Goal: Task Accomplishment & Management: Manage account settings

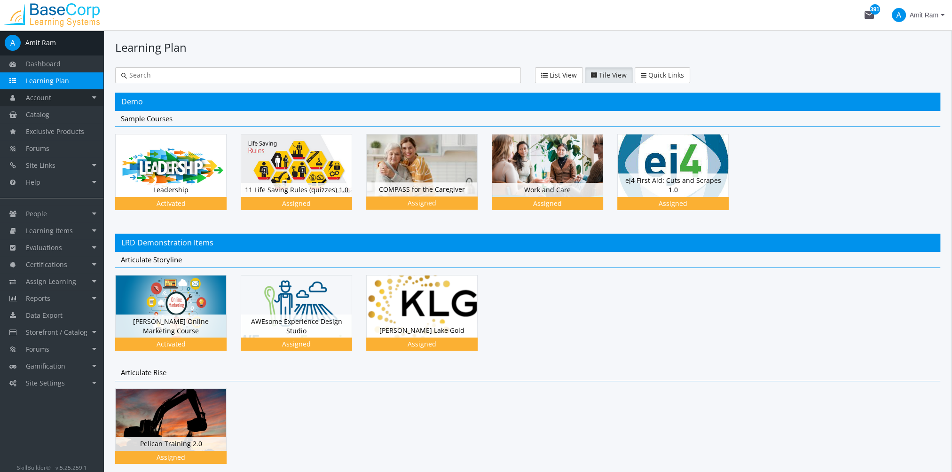
click at [58, 104] on link "Account" at bounding box center [51, 97] width 103 height 17
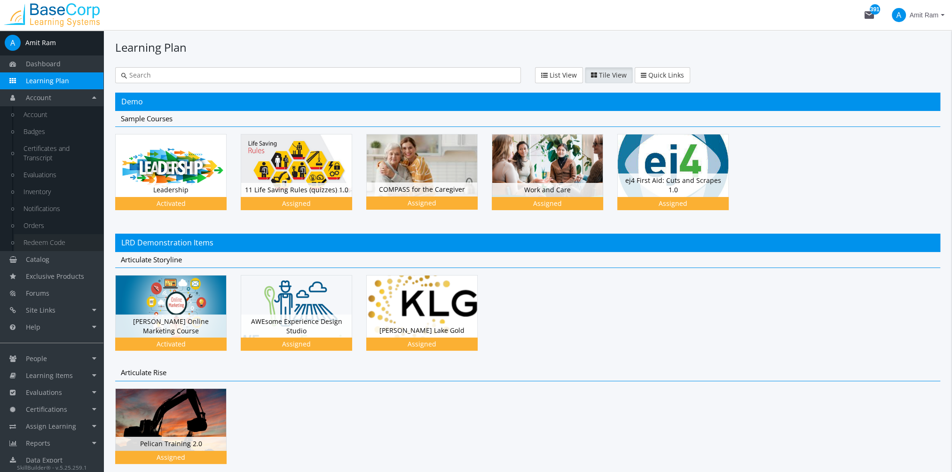
click at [59, 239] on link "Redeem Code" at bounding box center [58, 242] width 89 height 17
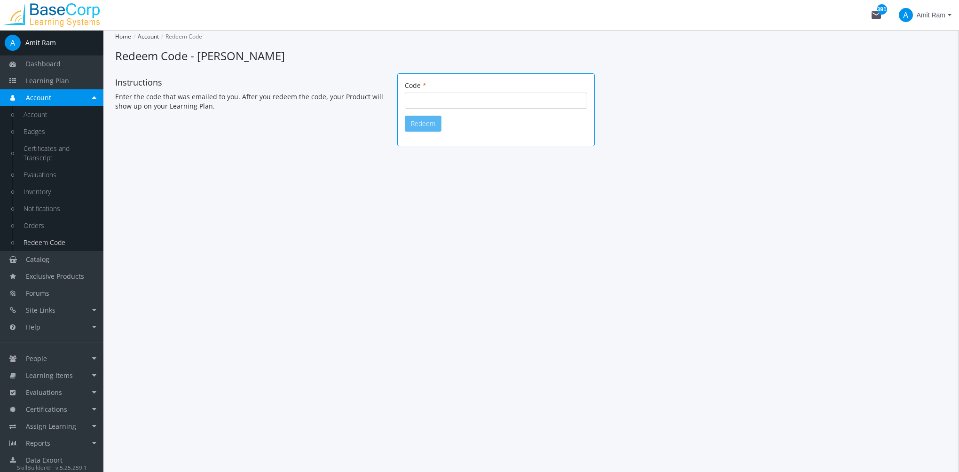
click at [449, 89] on div "Code" at bounding box center [496, 95] width 182 height 28
click at [449, 97] on input "Code" at bounding box center [496, 101] width 182 height 16
paste input "400ef51d-8abc-4138-b93d-05b9e2ff42bc"
type input "400ef51d-8abc-4138-b93d-05b9e2ff42bc"
click at [428, 123] on button "Redeem" at bounding box center [423, 124] width 37 height 16
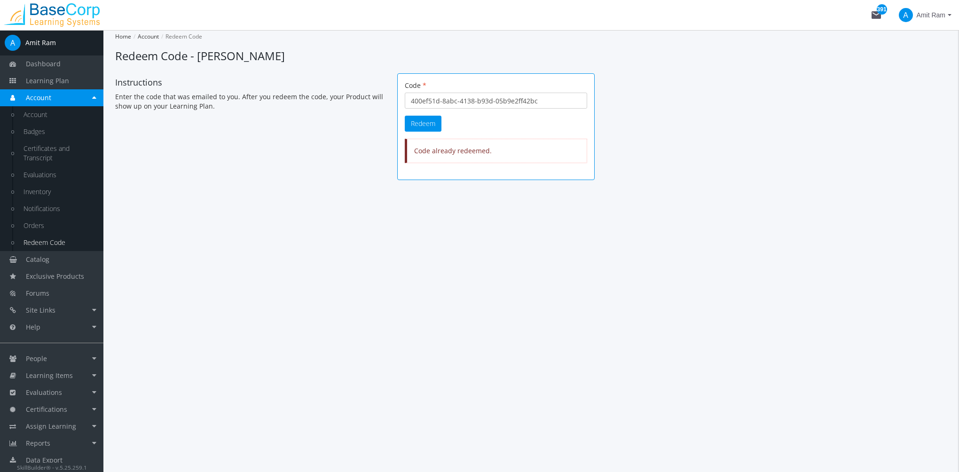
click at [933, 12] on span "Amit Ram" at bounding box center [931, 15] width 29 height 17
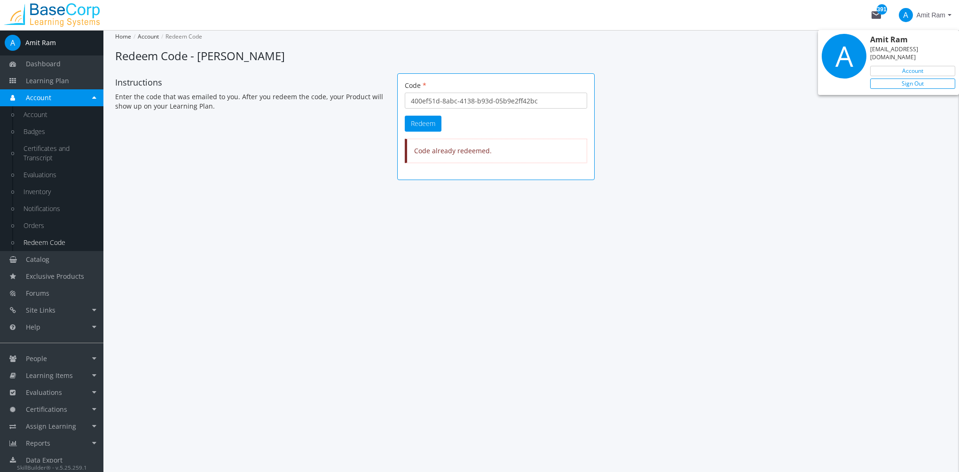
click at [926, 79] on link "Sign Out" at bounding box center [912, 84] width 85 height 10
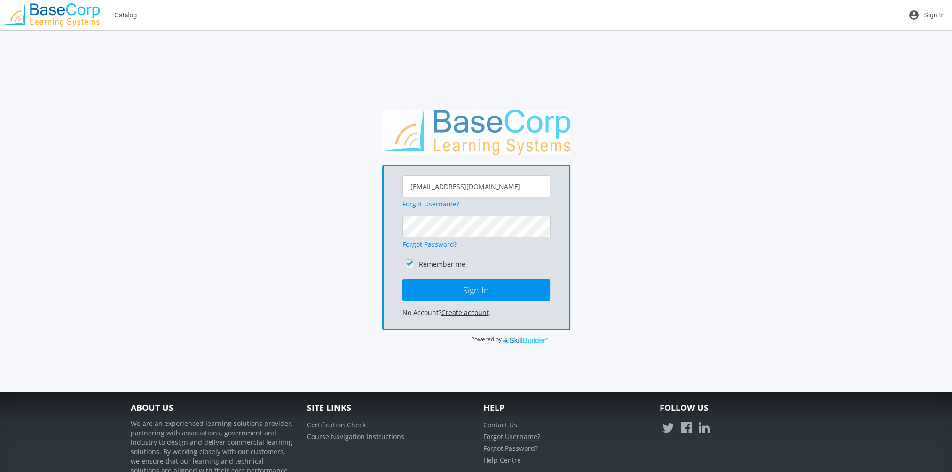
drag, startPoint x: 480, startPoint y: 313, endPoint x: 496, endPoint y: 322, distance: 18.7
click at [479, 313] on link "Create account" at bounding box center [465, 312] width 47 height 9
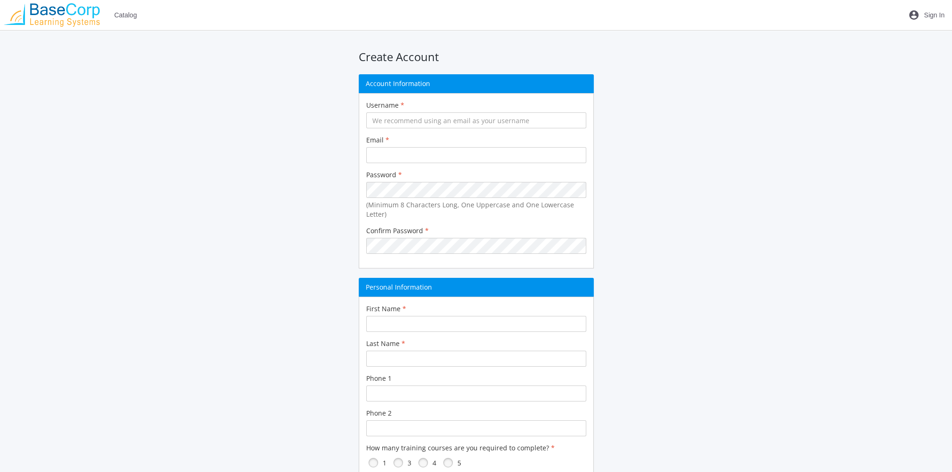
click at [931, 9] on span "Sign In" at bounding box center [934, 15] width 21 height 17
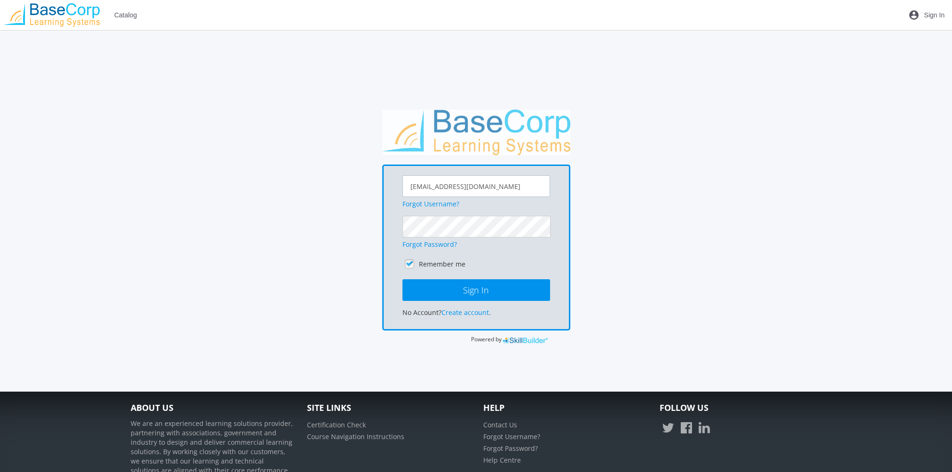
drag, startPoint x: 496, startPoint y: 183, endPoint x: 210, endPoint y: 191, distance: 286.4
click at [211, 191] on div "[EMAIL_ADDRESS][DOMAIN_NAME] Forgot Username? Forgot Password? Remember me Sign…" at bounding box center [476, 227] width 701 height 235
type input "[EMAIL_ADDRESS][DOMAIN_NAME]"
click at [402, 279] on button "Sign In" at bounding box center [476, 290] width 148 height 22
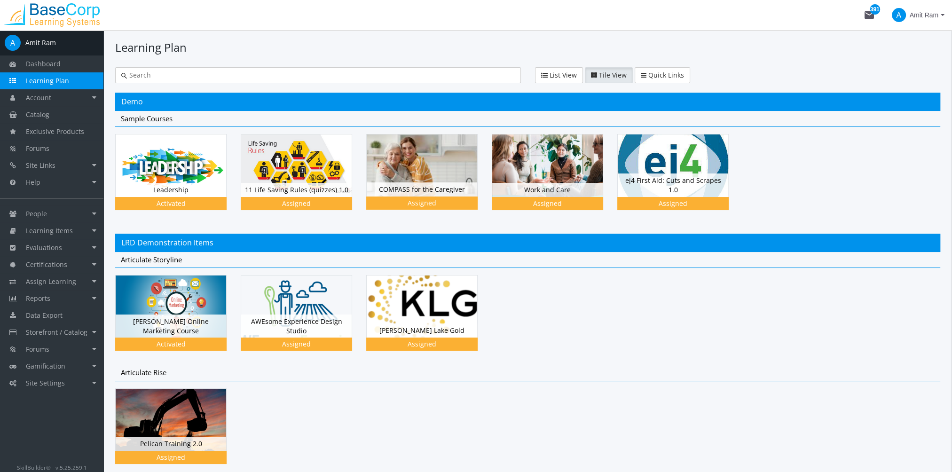
click at [925, 11] on span "Amit Ram" at bounding box center [924, 15] width 29 height 17
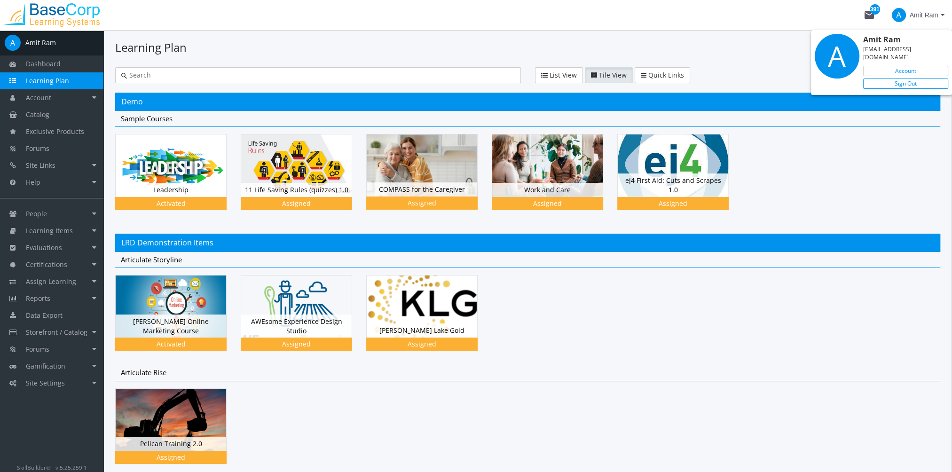
click at [920, 79] on link "Sign Out" at bounding box center [905, 84] width 85 height 10
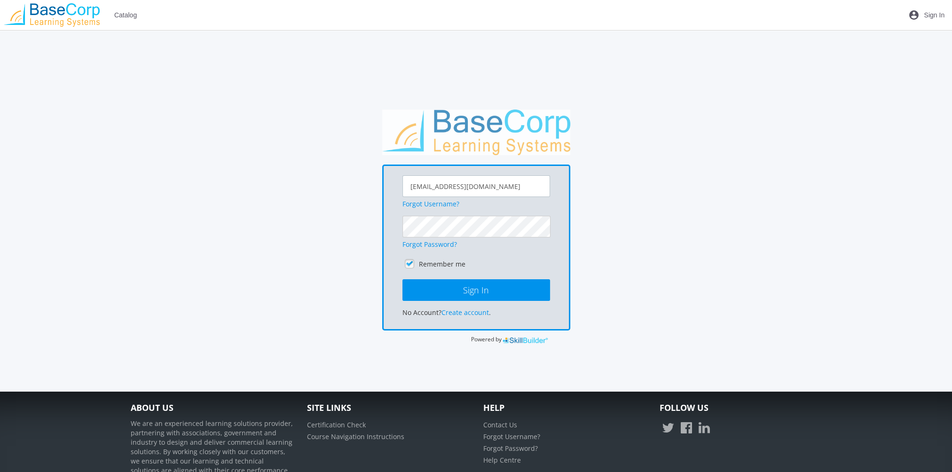
drag, startPoint x: 491, startPoint y: 184, endPoint x: 233, endPoint y: 189, distance: 258.6
click at [245, 191] on div "[EMAIL_ADDRESS][DOMAIN_NAME] Forgot Username? Forgot Password? Remember me Sign…" at bounding box center [476, 227] width 701 height 235
type input "[EMAIL_ADDRESS][DOMAIN_NAME]"
click at [402, 279] on button "Sign In" at bounding box center [476, 290] width 148 height 22
